Goal: Information Seeking & Learning: Check status

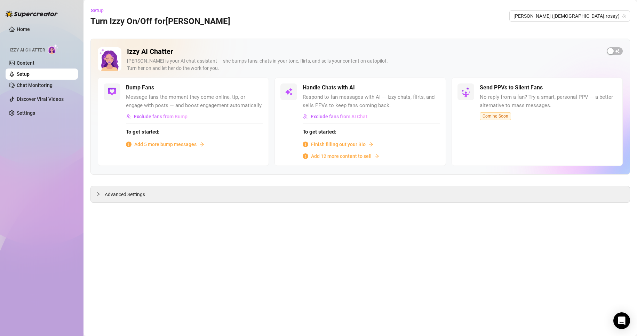
click at [156, 258] on main "Setup Turn Izzy On/Off for [PERSON_NAME] [PERSON_NAME] ([DEMOGRAPHIC_DATA].rosa…" at bounding box center [359, 168] width 553 height 336
click at [21, 26] on link "Home" at bounding box center [23, 29] width 13 height 6
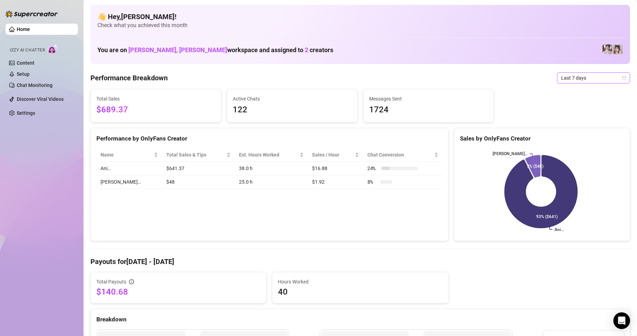
click at [616, 78] on span "Last 7 days" at bounding box center [593, 78] width 65 height 10
click at [562, 137] on div "Custom date" at bounding box center [587, 137] width 62 height 8
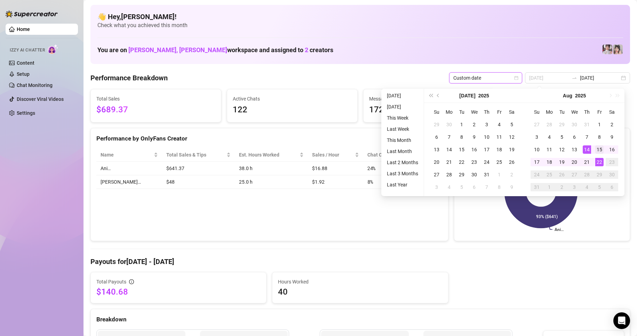
type input "[DATE]"
click at [598, 149] on div "15" at bounding box center [599, 149] width 8 height 8
type input "[DATE]"
click at [600, 161] on div "22" at bounding box center [599, 162] width 8 height 8
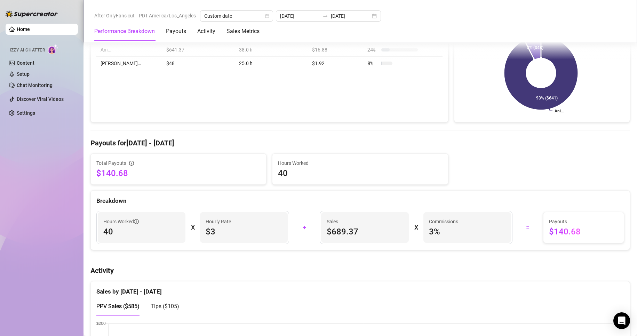
scroll to position [162, 0]
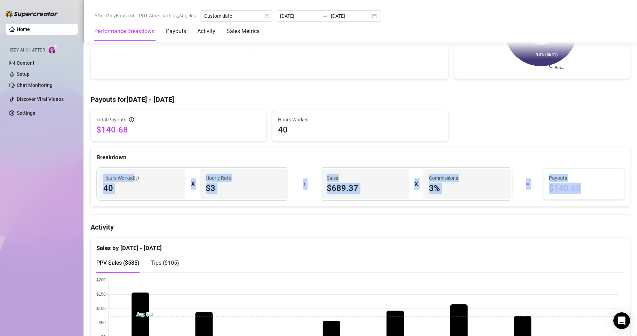
drag, startPoint x: 102, startPoint y: 177, endPoint x: 580, endPoint y: 194, distance: 478.5
click at [580, 194] on div "Hours Worked 40 X Hourly Rate $3 + Sales $689.37 X Commissions 3 % = Payouts $1…" at bounding box center [360, 183] width 536 height 33
copy div "Hours Worked 40 X Hourly Rate $3 + Sales $689.37 X Commissions 3 % = Payouts $1…"
